Goal: Task Accomplishment & Management: Manage account settings

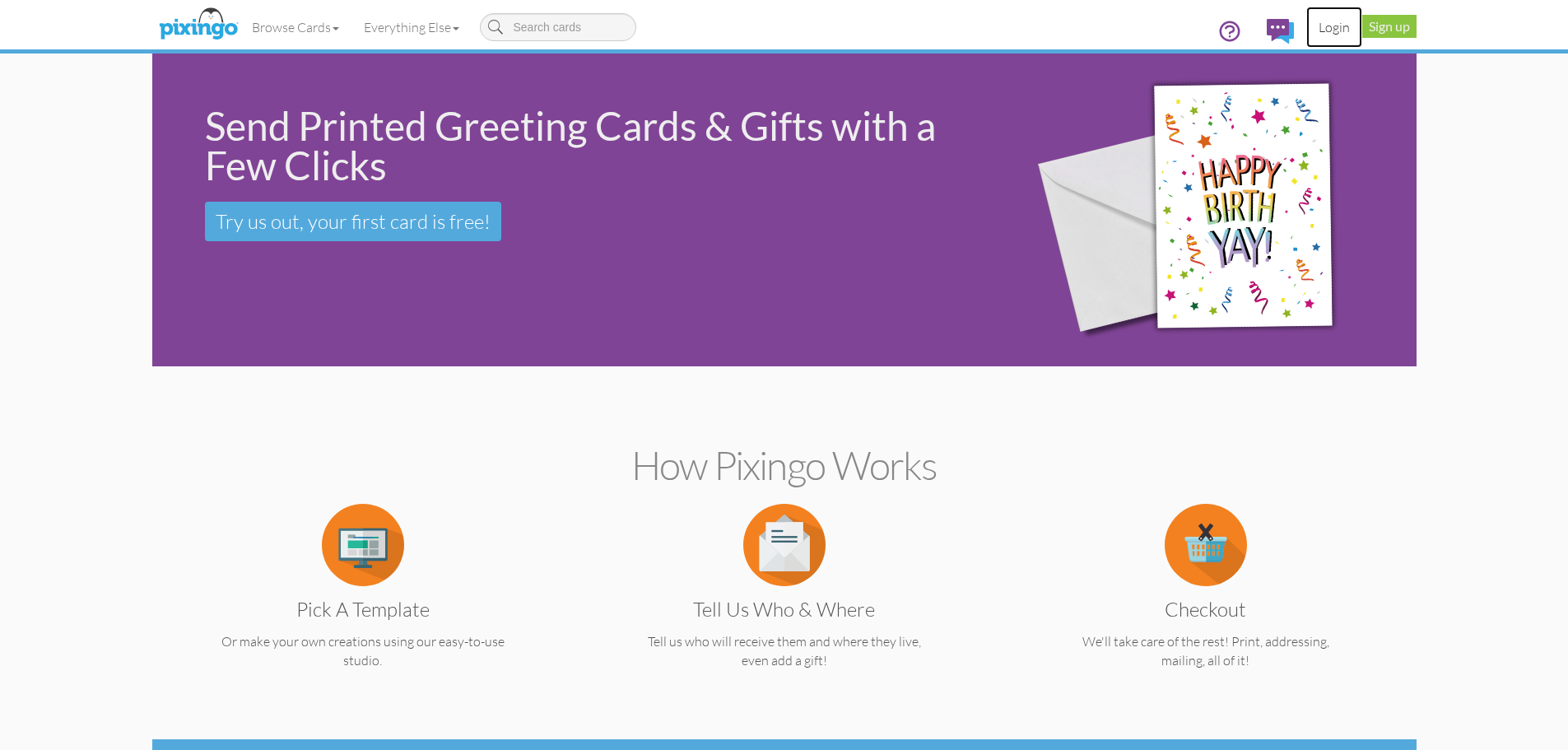
click at [1332, 26] on link "Login" at bounding box center [1334, 27] width 56 height 41
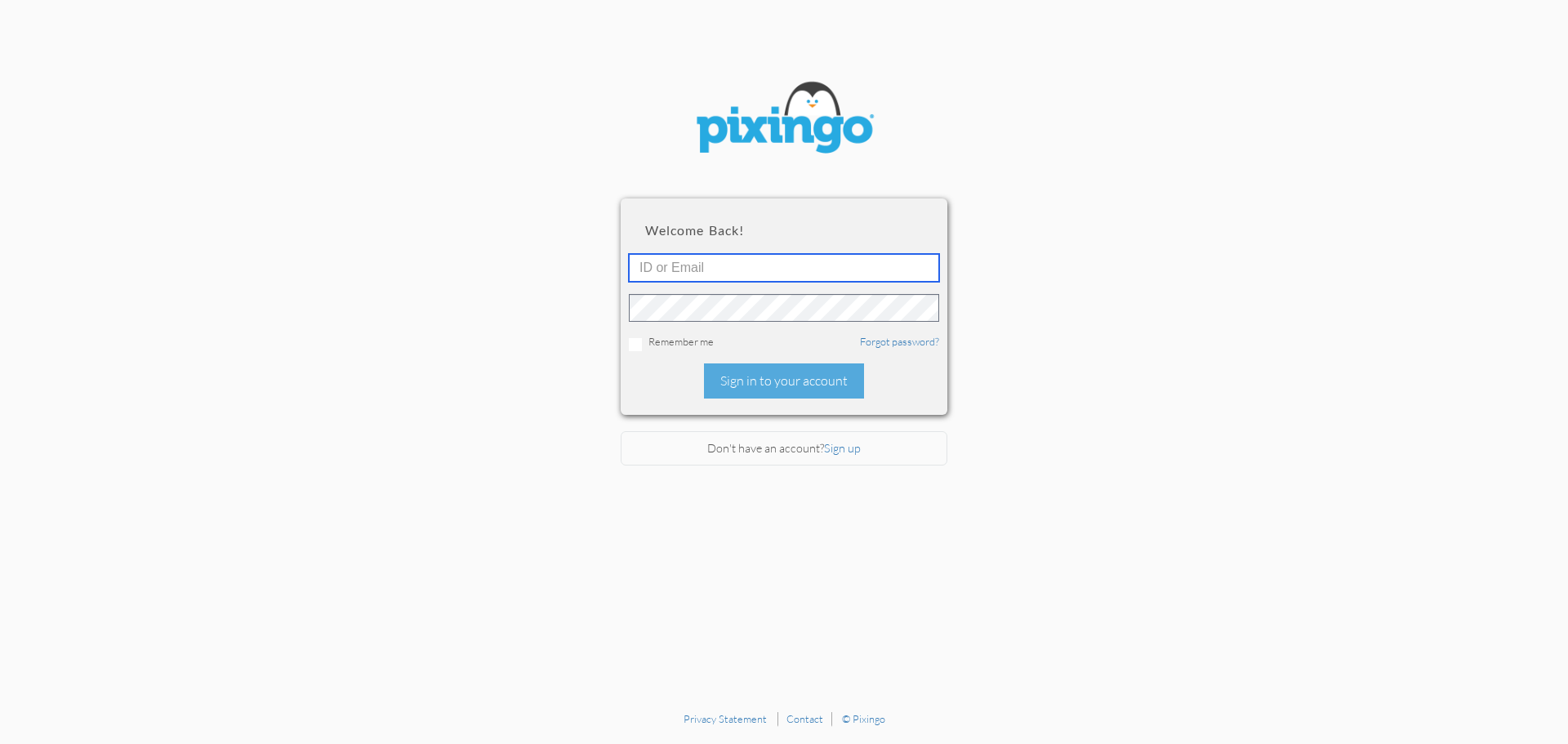
type input "[PERSON_NAME][EMAIL_ADDRESS][DOMAIN_NAME]"
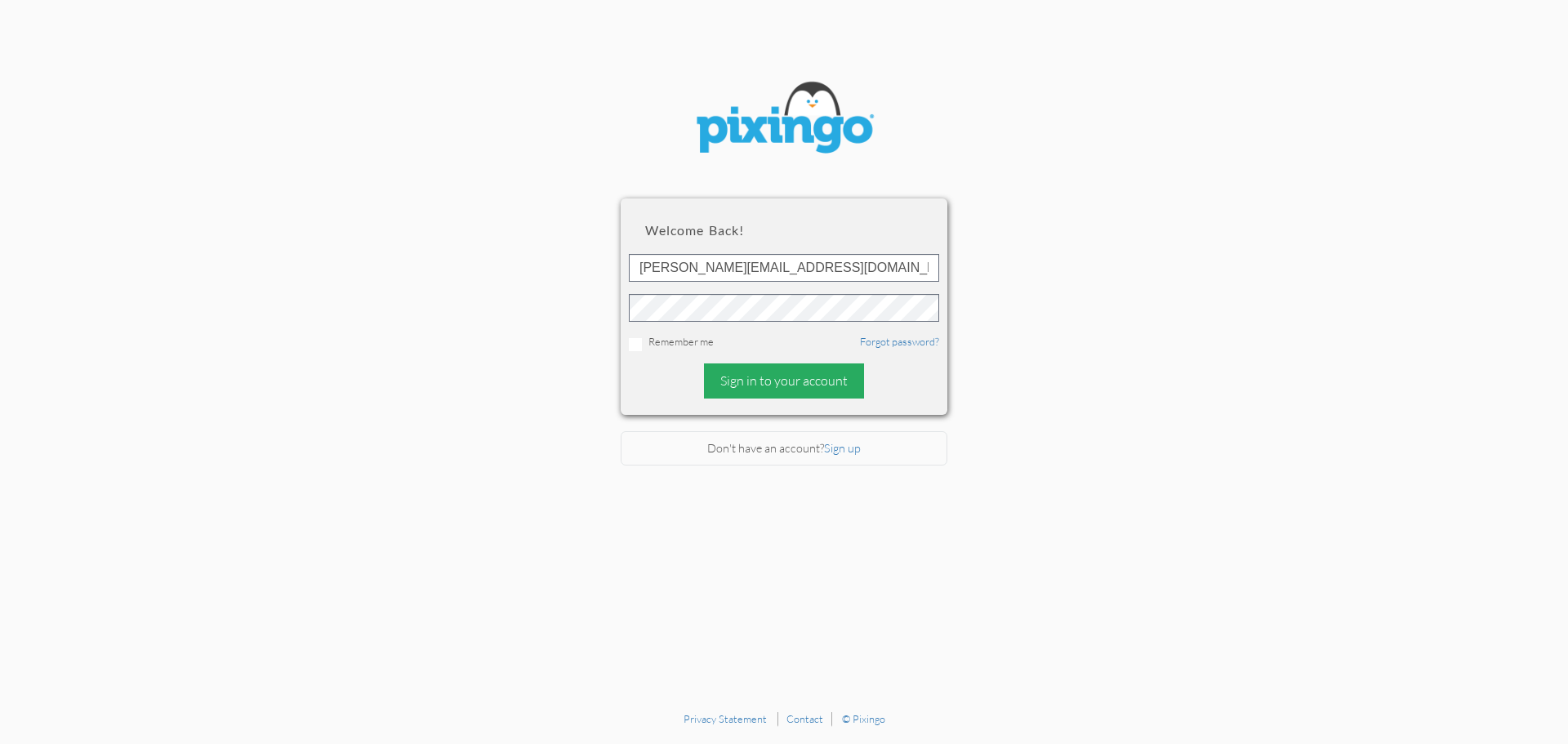
click at [762, 377] on div "Sign in to your account" at bounding box center [784, 381] width 160 height 36
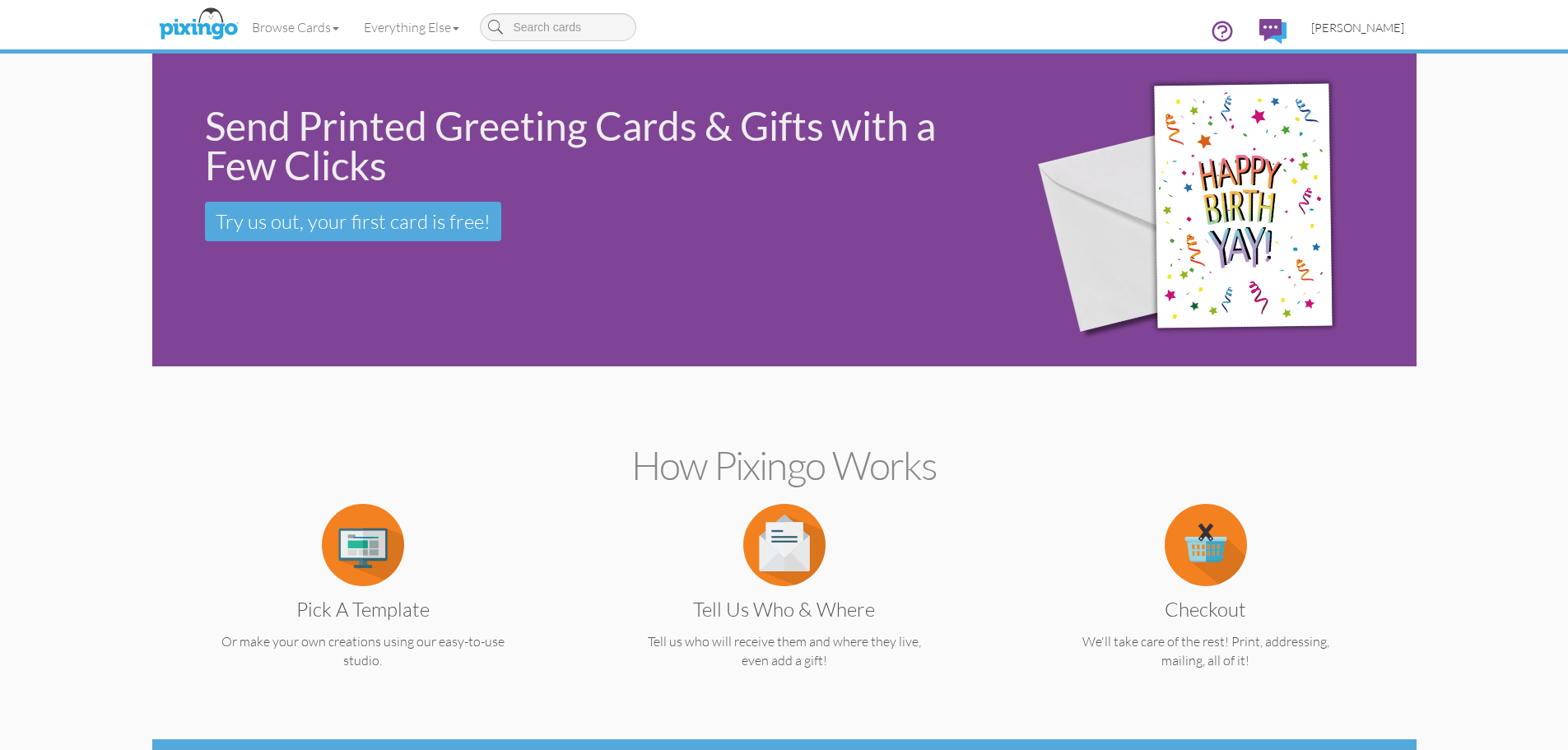
click at [1352, 30] on span "[PERSON_NAME]" at bounding box center [1358, 28] width 93 height 14
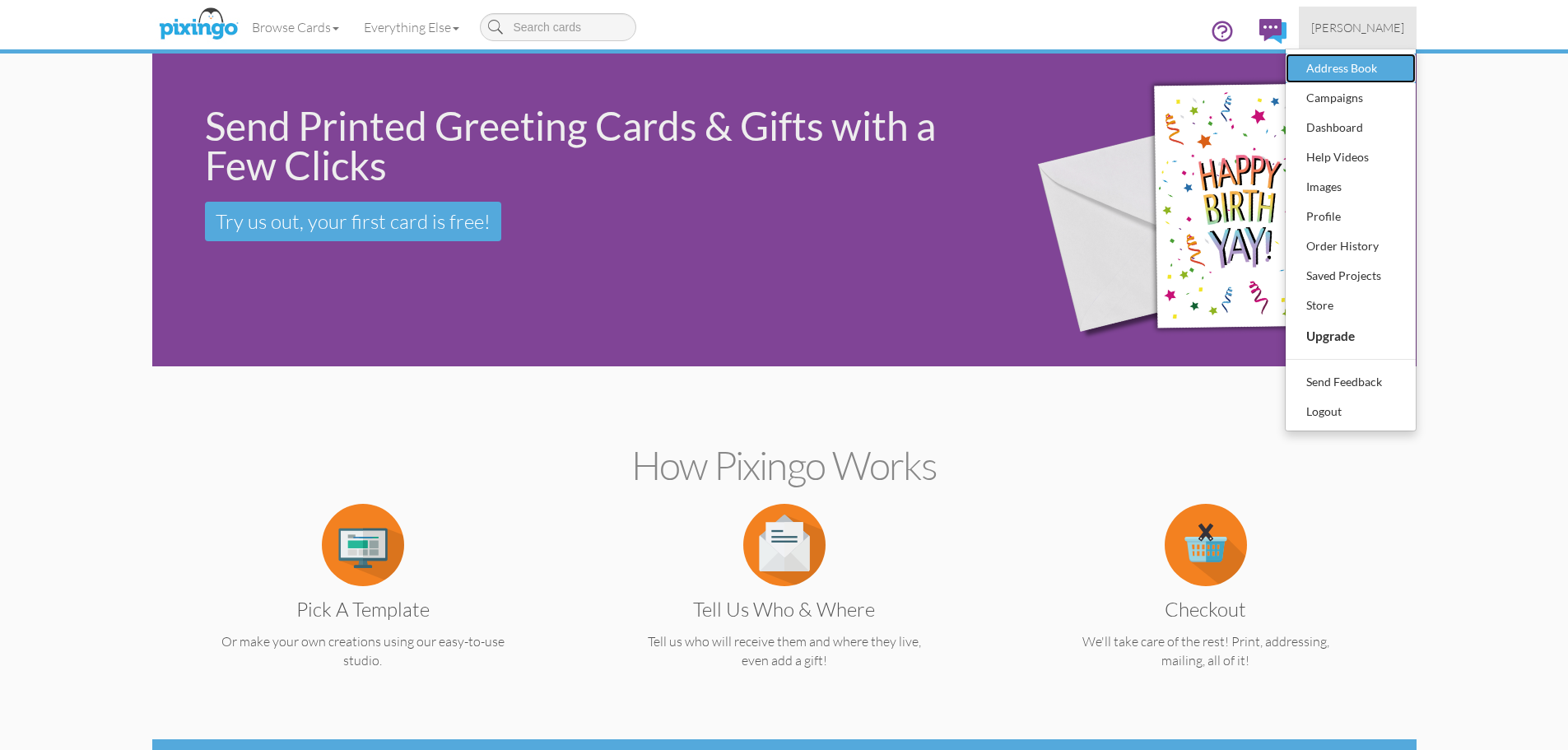
click at [1334, 69] on div "Address Book" at bounding box center [1351, 69] width 97 height 25
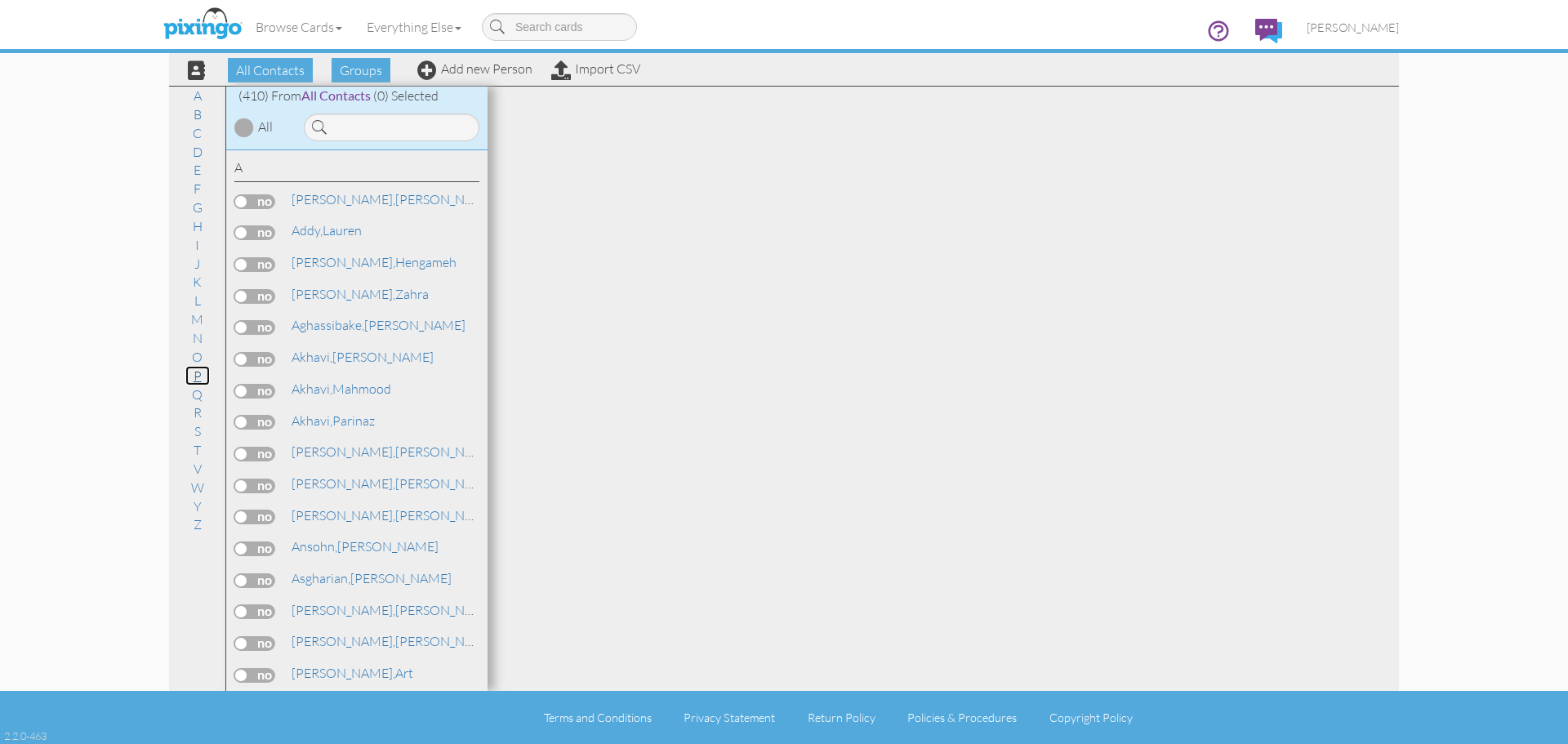
click at [197, 378] on link "P" at bounding box center [198, 376] width 25 height 20
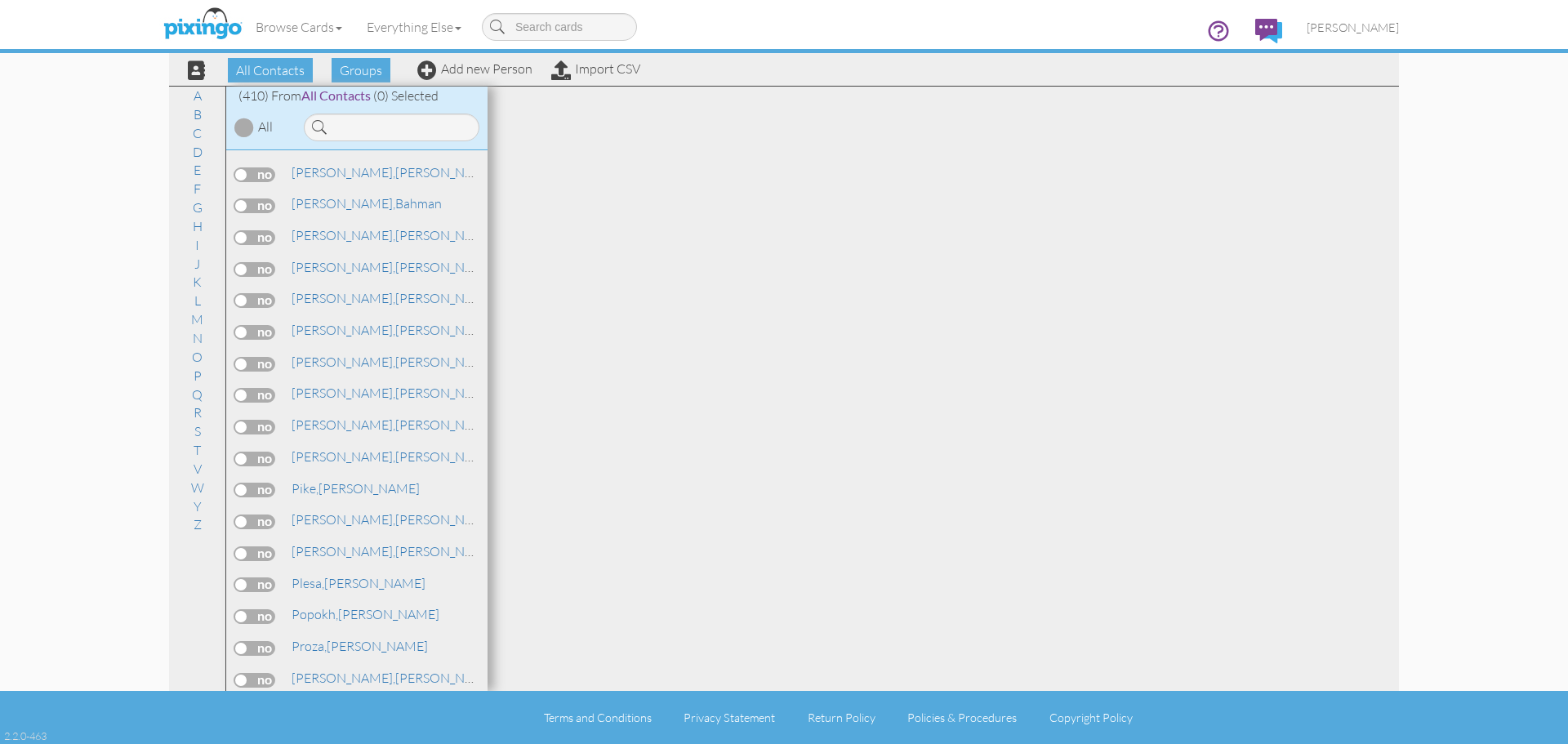
scroll to position [9738, 0]
click at [310, 386] on span "[PERSON_NAME]," at bounding box center [343, 388] width 104 height 16
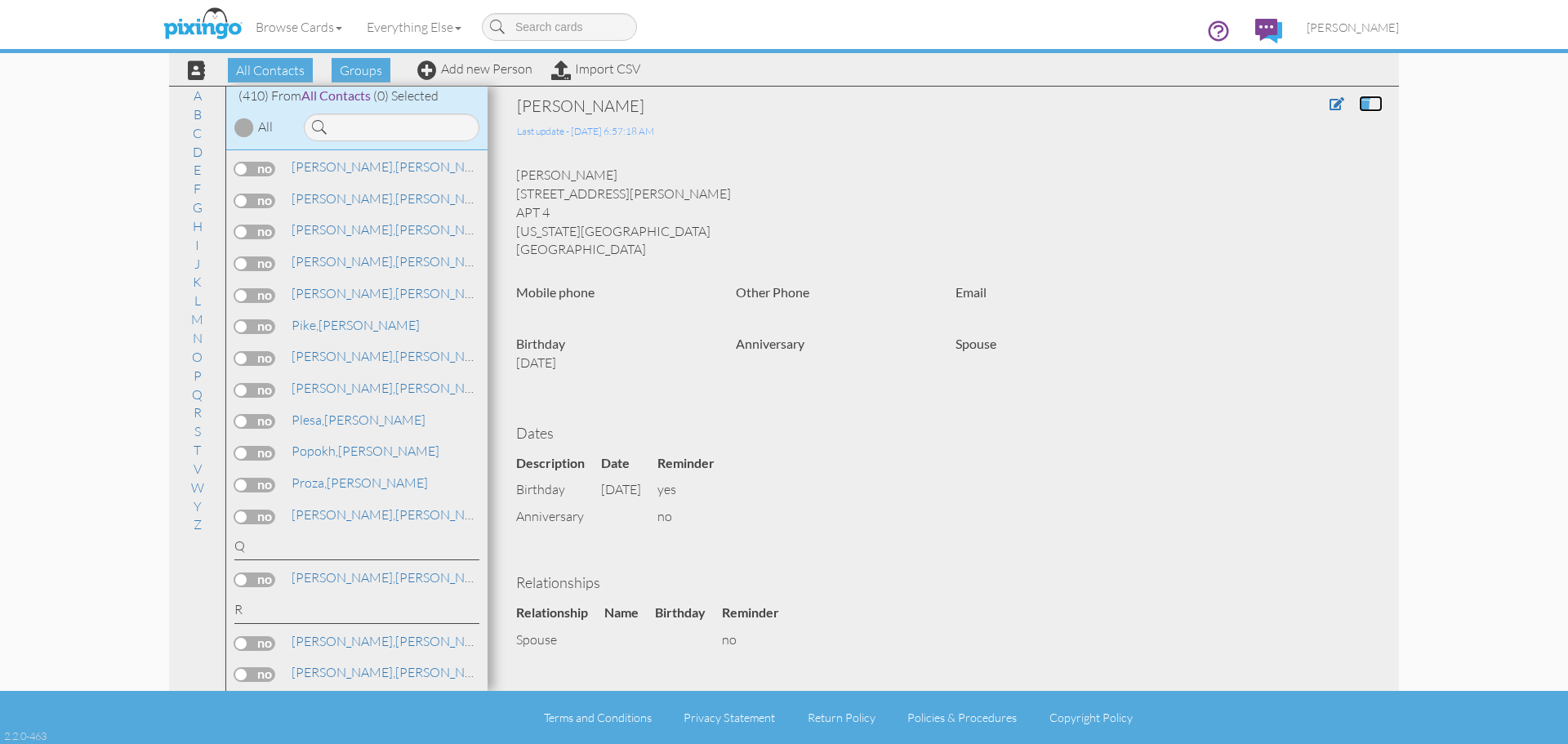
click at [1359, 107] on span at bounding box center [1364, 104] width 12 height 13
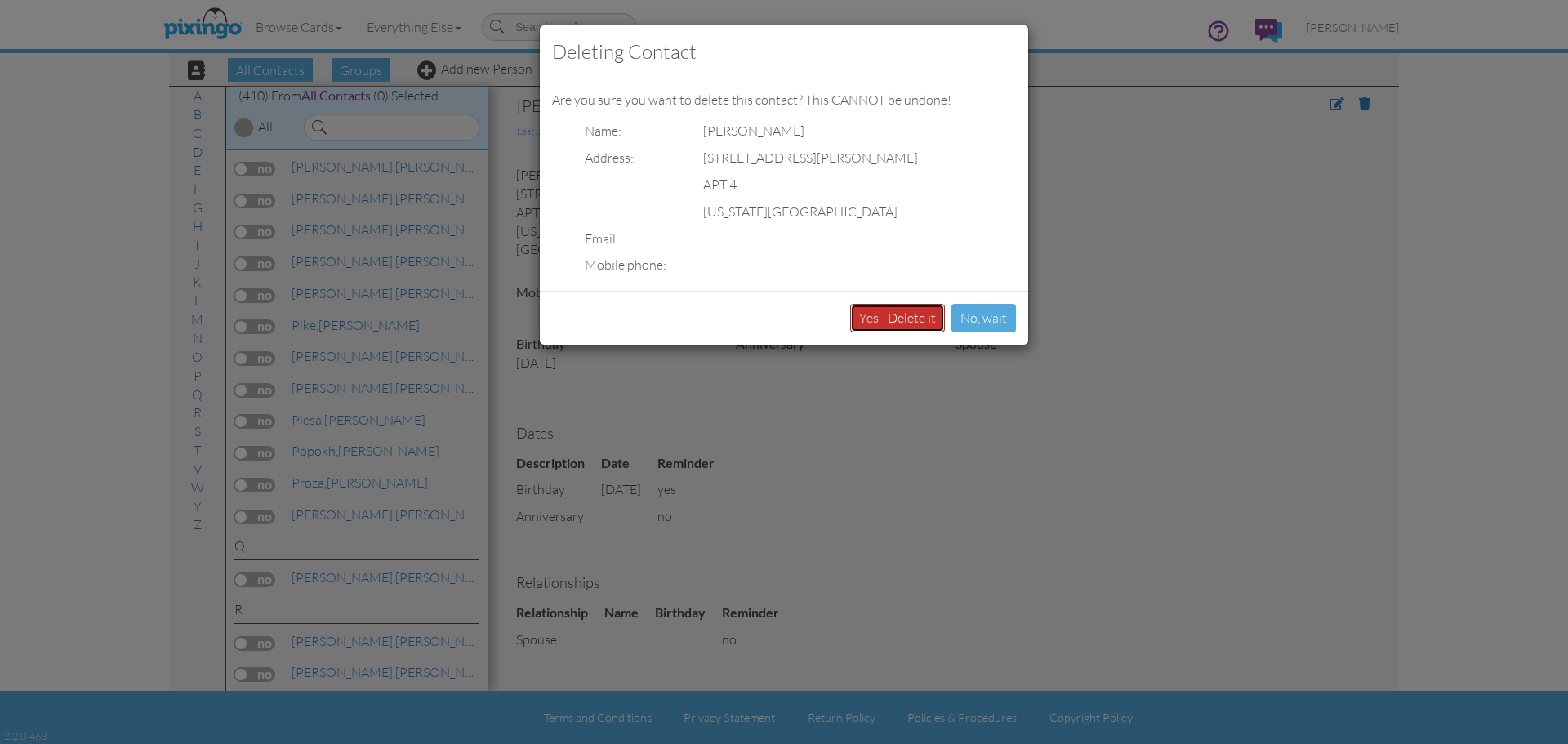
click at [890, 316] on button "Yes - Delete it" at bounding box center [897, 318] width 95 height 28
